Goal: Information Seeking & Learning: Learn about a topic

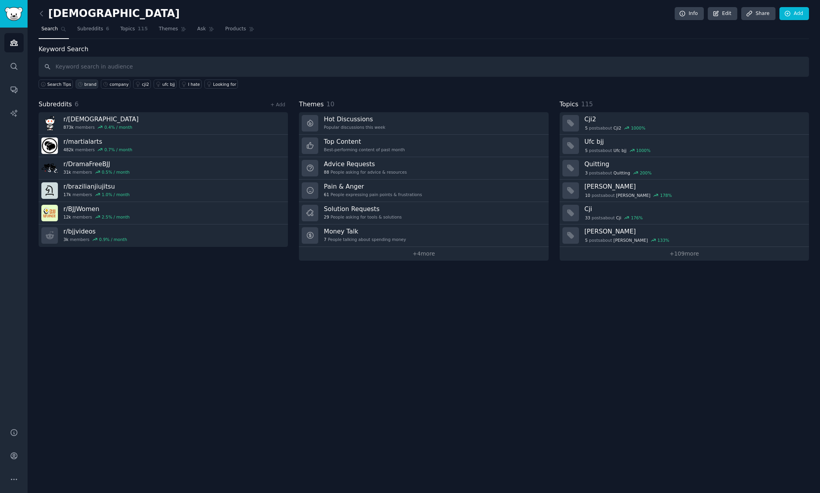
click at [89, 86] on div "brand" at bounding box center [90, 85] width 12 height 6
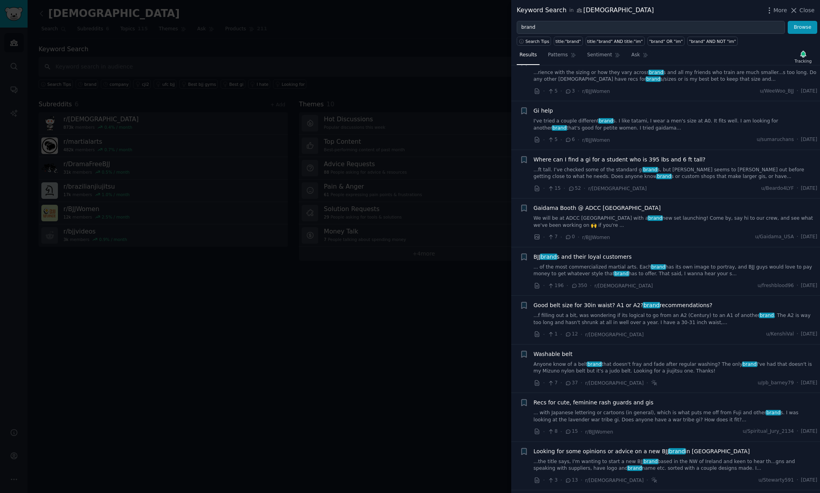
scroll to position [33, 0]
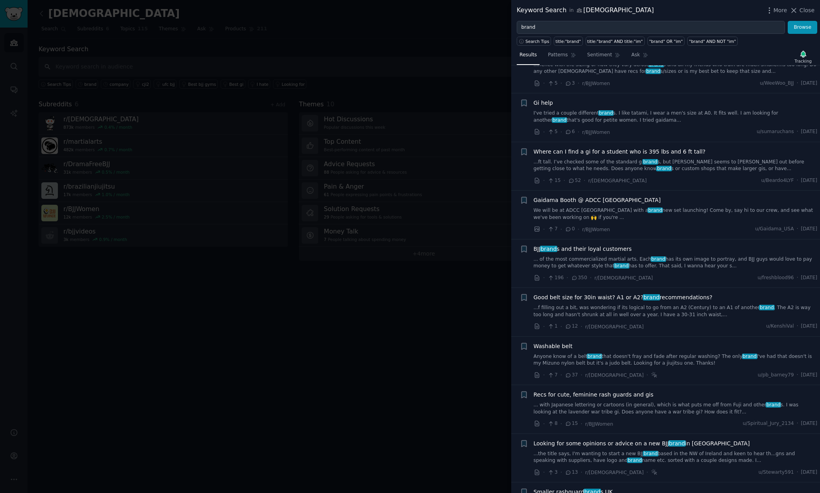
click at [692, 163] on link "...ft tall. I’ve checked some of the standard gi brand s, but sizing seems to m…" at bounding box center [676, 166] width 284 height 14
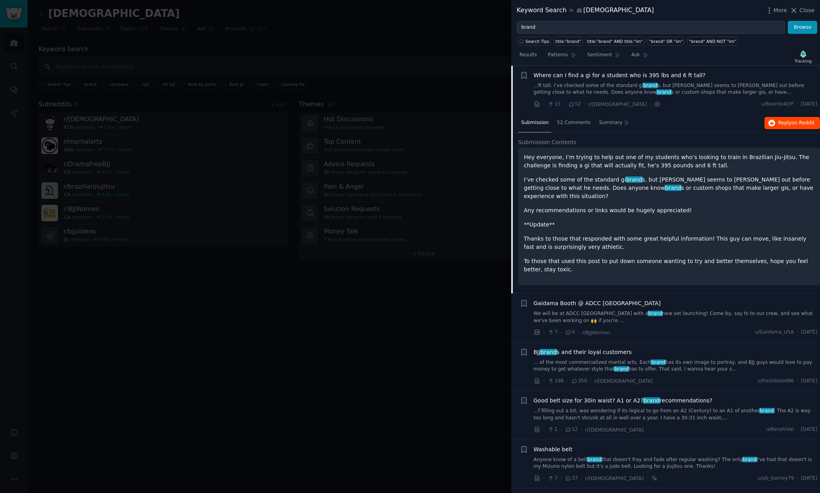
scroll to position [110, 0]
click at [795, 121] on span "on Reddit" at bounding box center [803, 123] width 23 height 6
click at [795, 120] on span "on Reddit" at bounding box center [803, 123] width 23 height 6
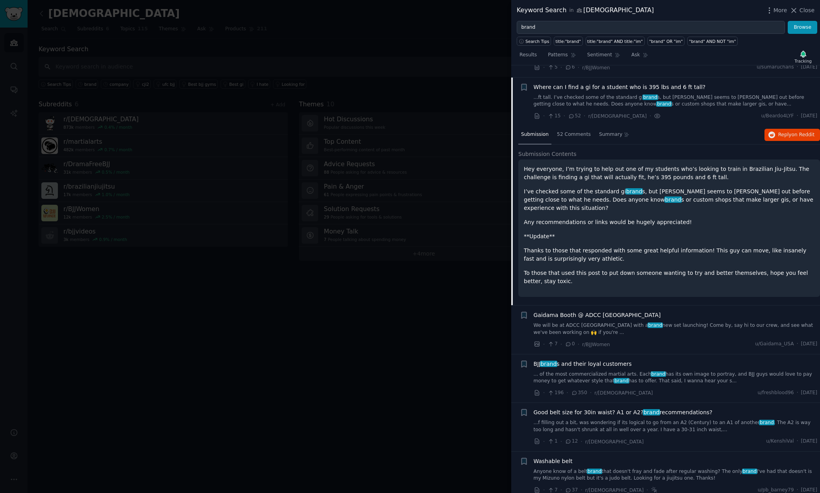
click at [708, 105] on link "...ft tall. I’ve checked some of the standard gi brand s, but sizing seems to m…" at bounding box center [676, 101] width 284 height 14
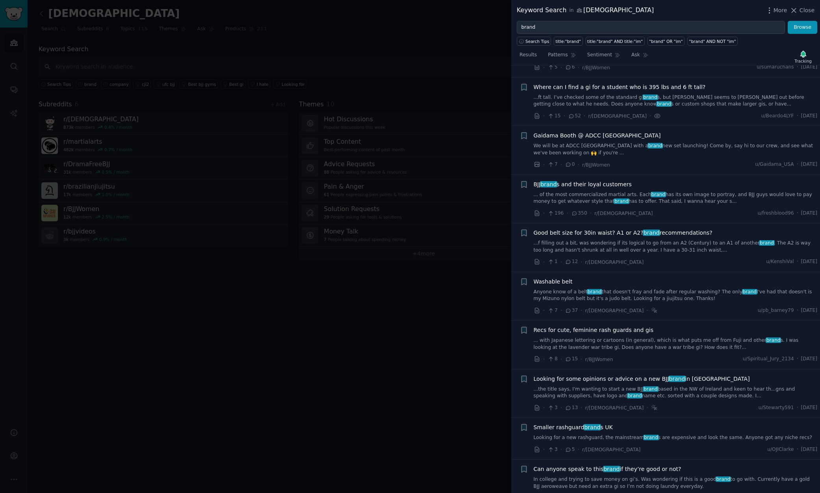
scroll to position [110, 0]
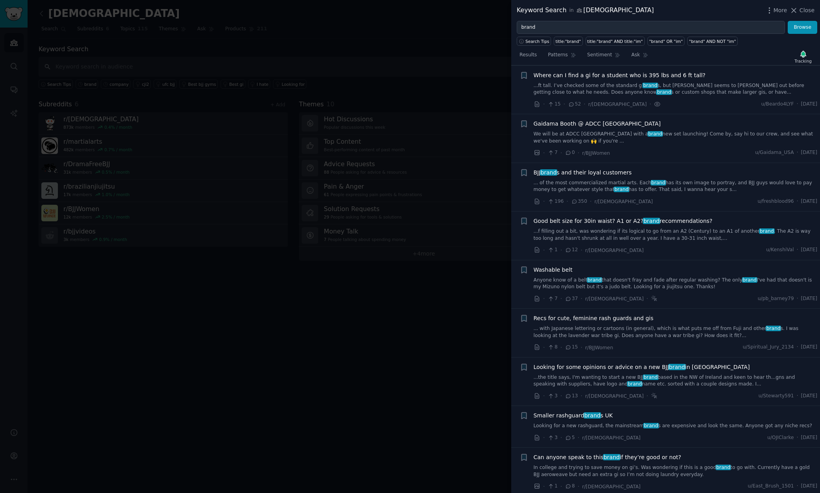
click at [689, 185] on link "... of the most commercialized martial arts. Each brand has its own image to po…" at bounding box center [676, 187] width 284 height 14
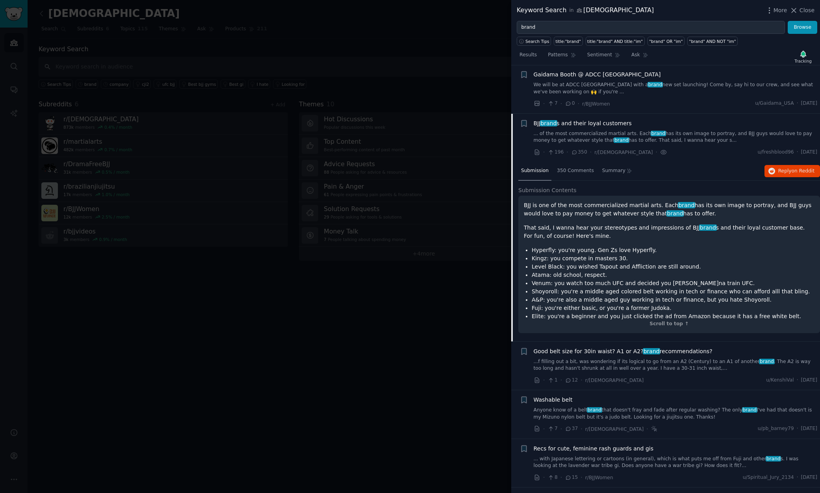
scroll to position [207, 0]
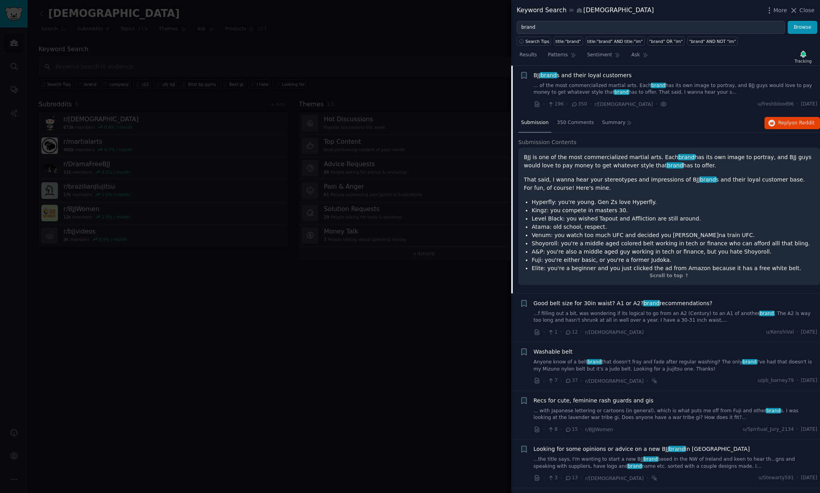
click at [696, 109] on li "+ BJJ brand s and their loyal customers ... of the most commercialized martial …" at bounding box center [666, 90] width 309 height 48
click at [693, 95] on link "... of the most commercialized martial arts. Each brand has its own image to po…" at bounding box center [676, 89] width 284 height 14
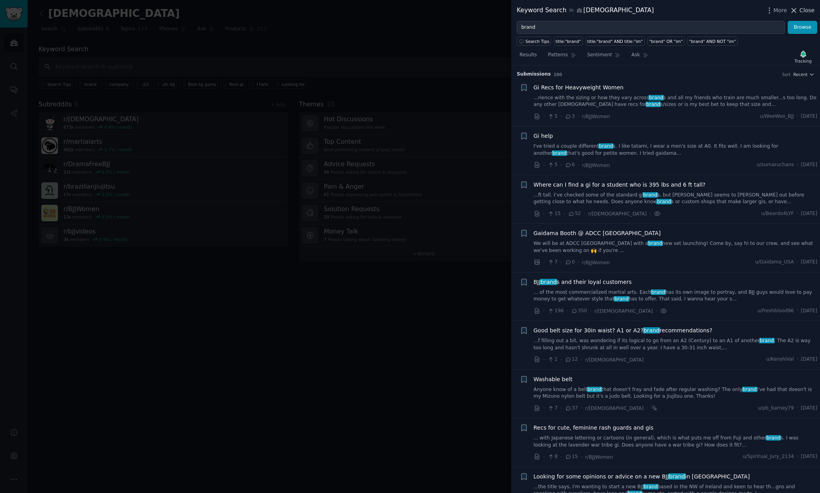
click at [805, 8] on span "Close" at bounding box center [807, 10] width 15 height 8
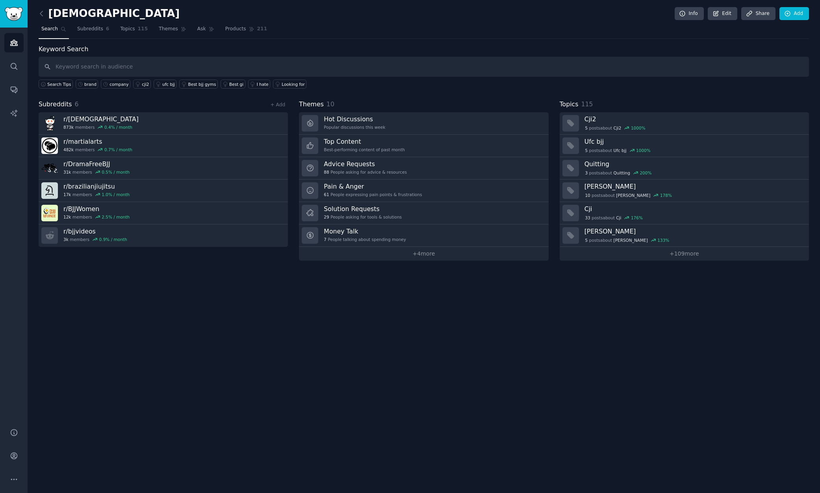
click at [317, 307] on div "bjj Info Edit Share Add Search Subreddits 6 Topics 115 Themes Ask Products 211 …" at bounding box center [424, 246] width 793 height 493
